Goal: Information Seeking & Learning: Understand process/instructions

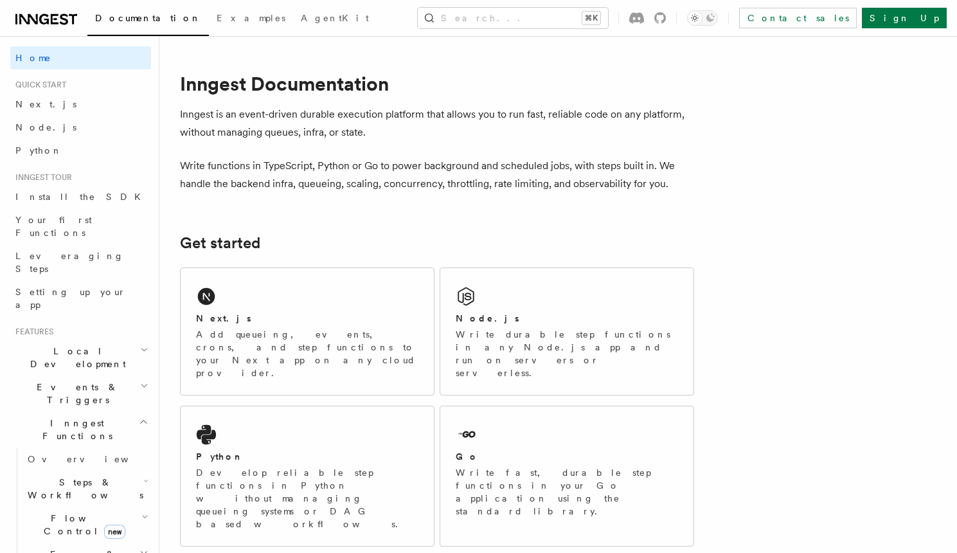
click at [71, 345] on span "Local Development" at bounding box center [75, 358] width 130 height 26
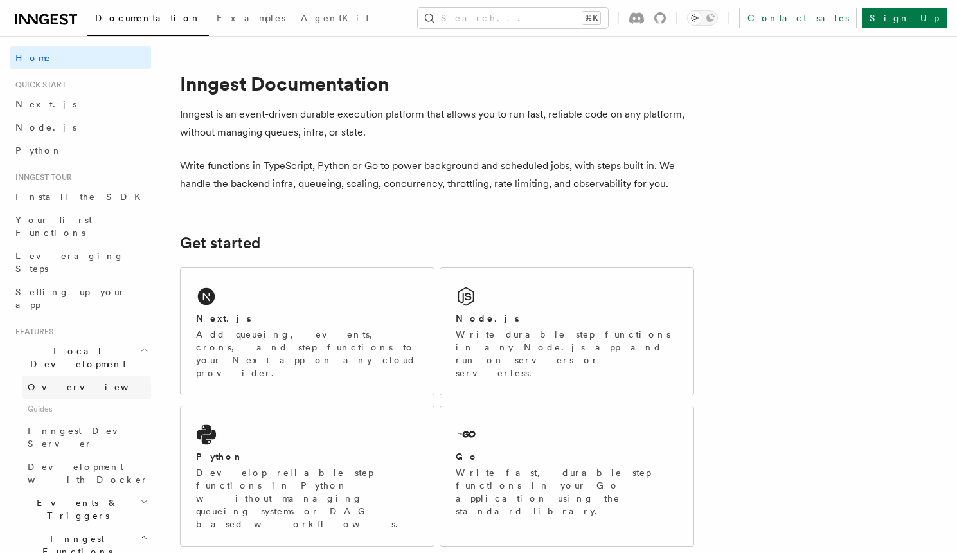
click at [65, 382] on span "Overview" at bounding box center [94, 387] width 132 height 10
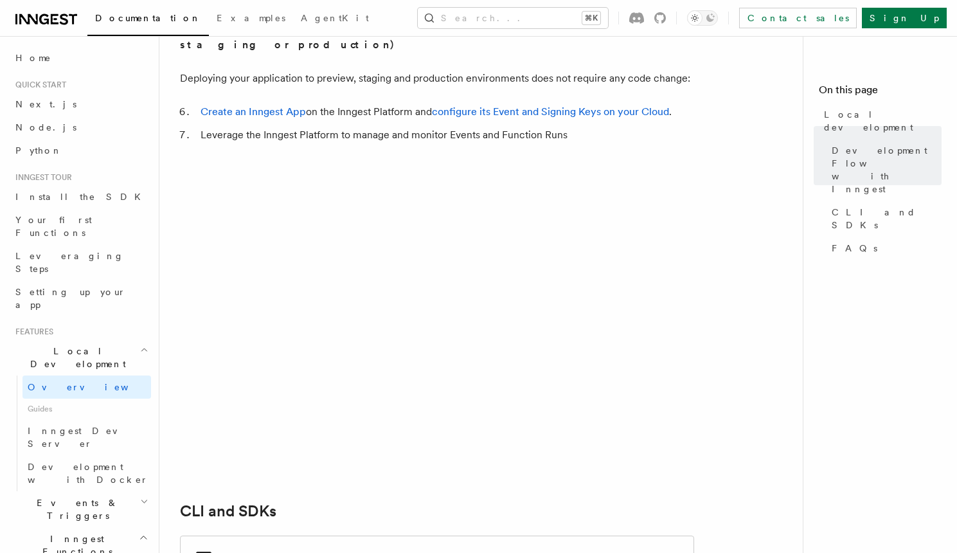
scroll to position [1280, 0]
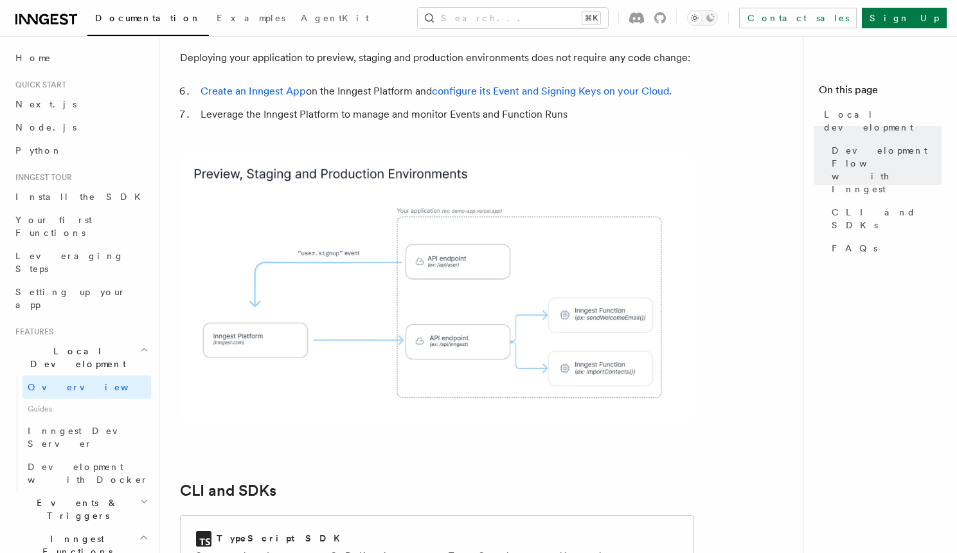
click at [43, 399] on span "Guides" at bounding box center [87, 409] width 129 height 21
click at [51, 426] on span "Inngest Dev Server" at bounding box center [83, 437] width 110 height 23
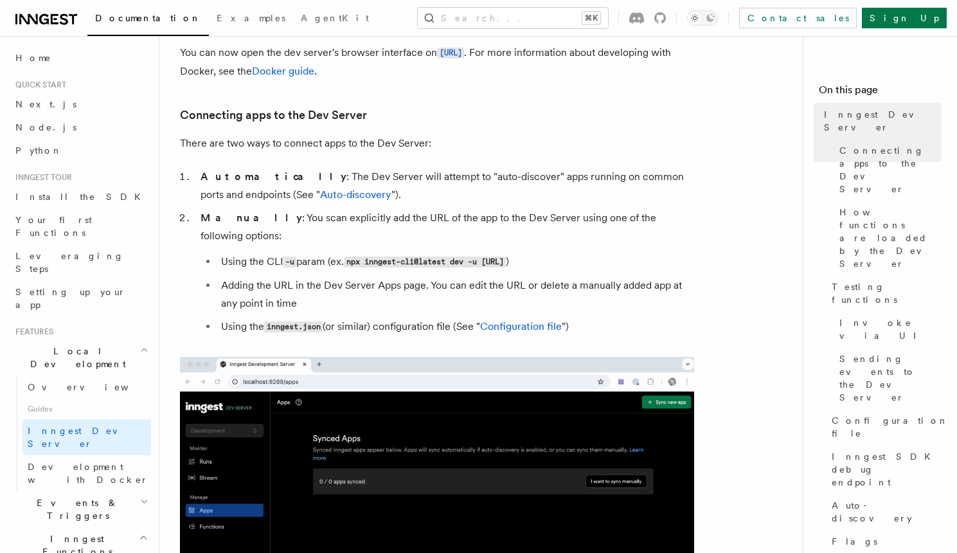
scroll to position [381, 0]
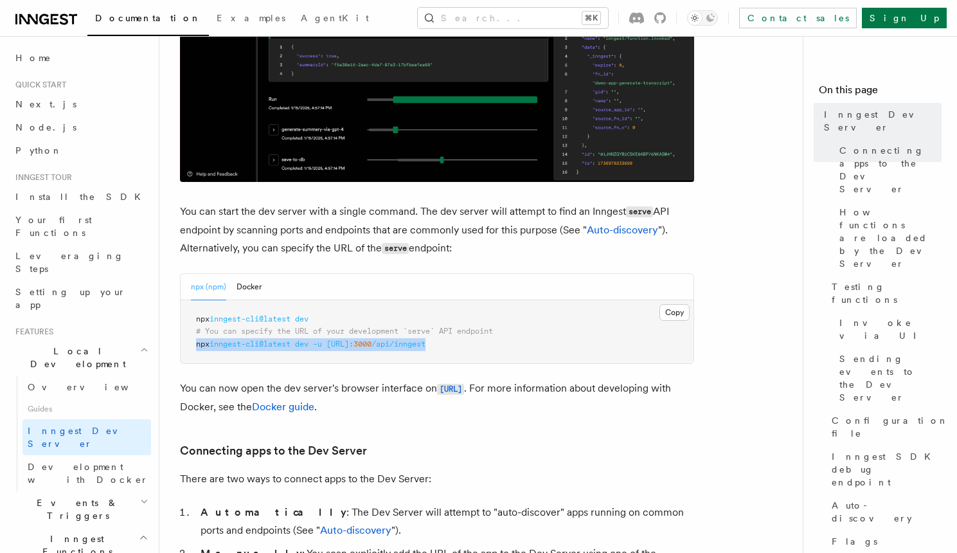
drag, startPoint x: 505, startPoint y: 343, endPoint x: 194, endPoint y: 346, distance: 310.6
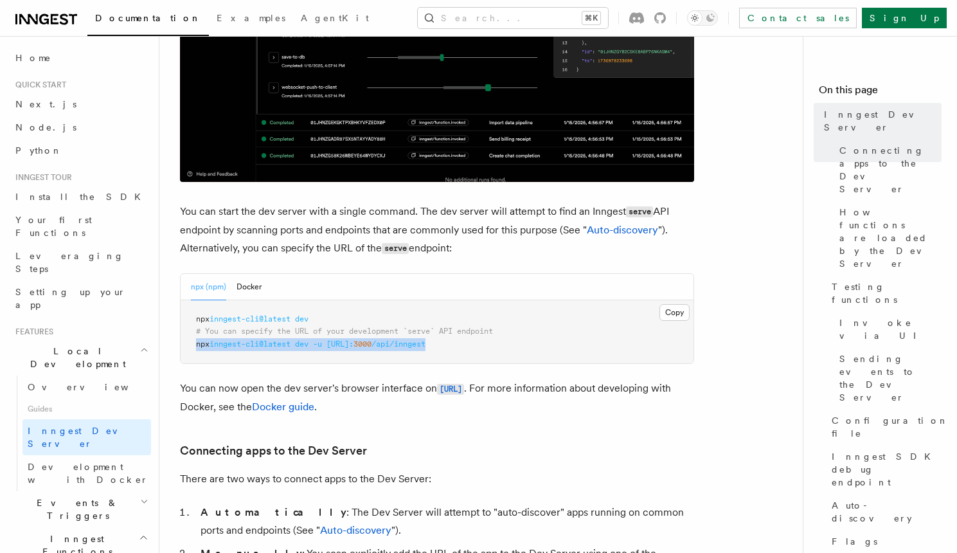
click at [194, 346] on pre "npx inngest-cli@latest dev # You can specify the URL of your development `serve…" at bounding box center [437, 332] width 513 height 64
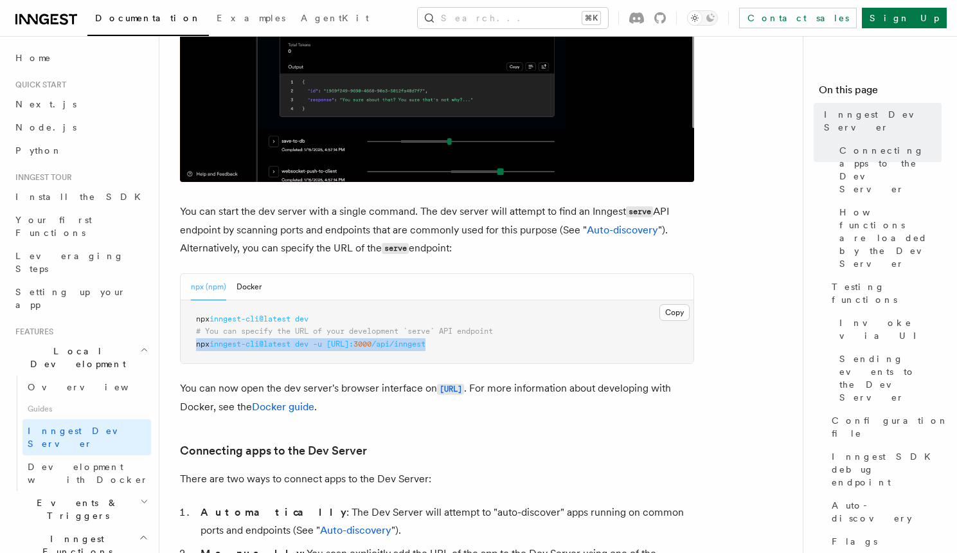
copy span "npx inngest-cli@latest dev -u [URL]: 3000 /api/inngest"
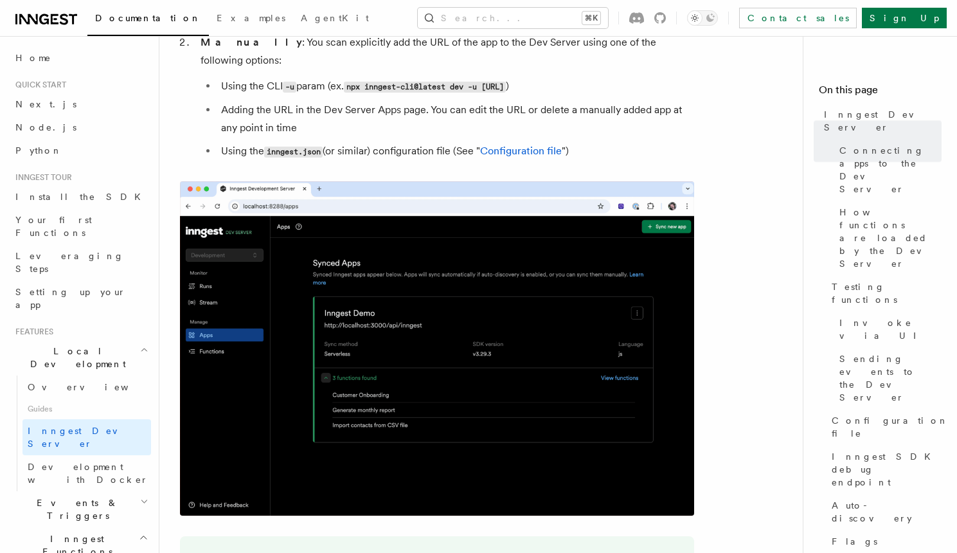
scroll to position [895, 0]
